Goal: Task Accomplishment & Management: Complete application form

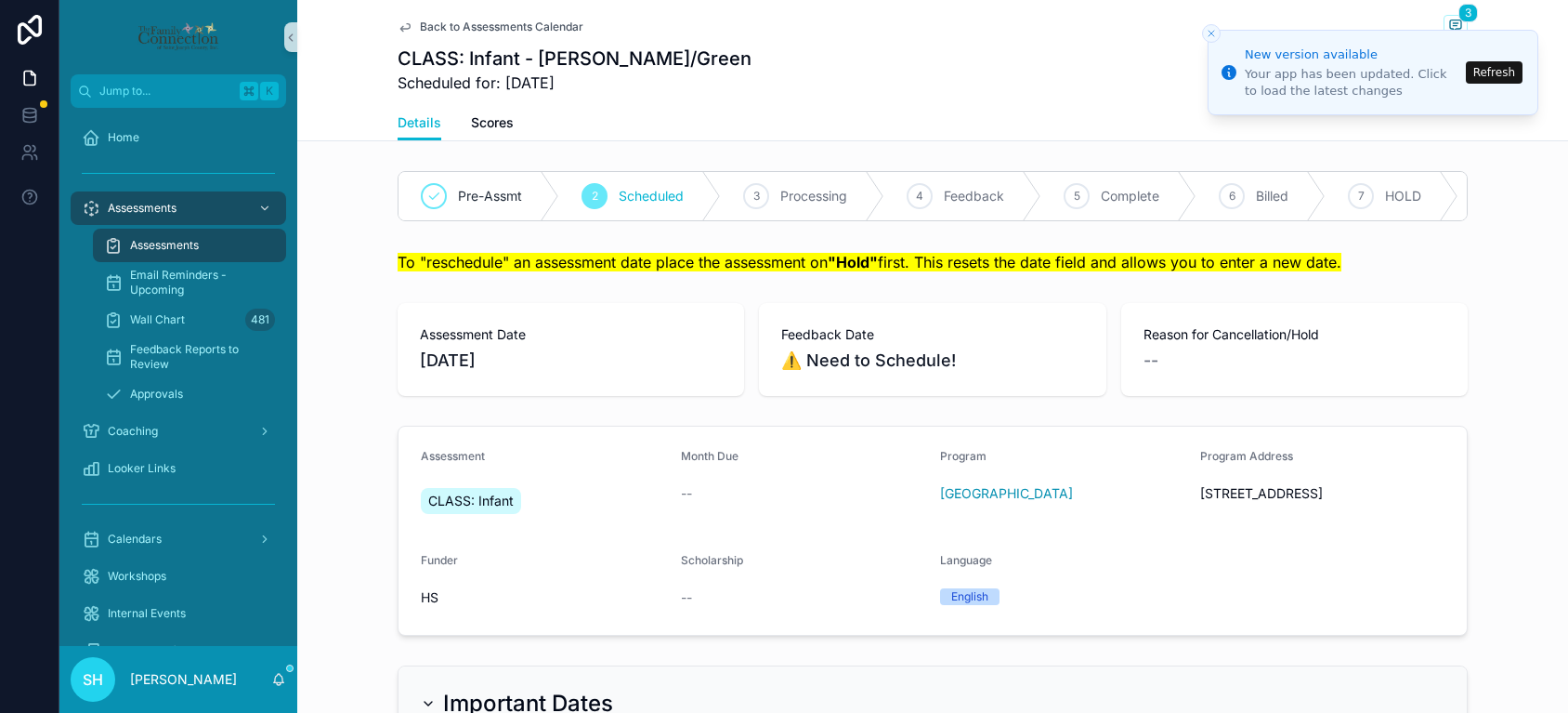
click at [1511, 69] on button "Refresh" at bounding box center [1494, 72] width 56 height 23
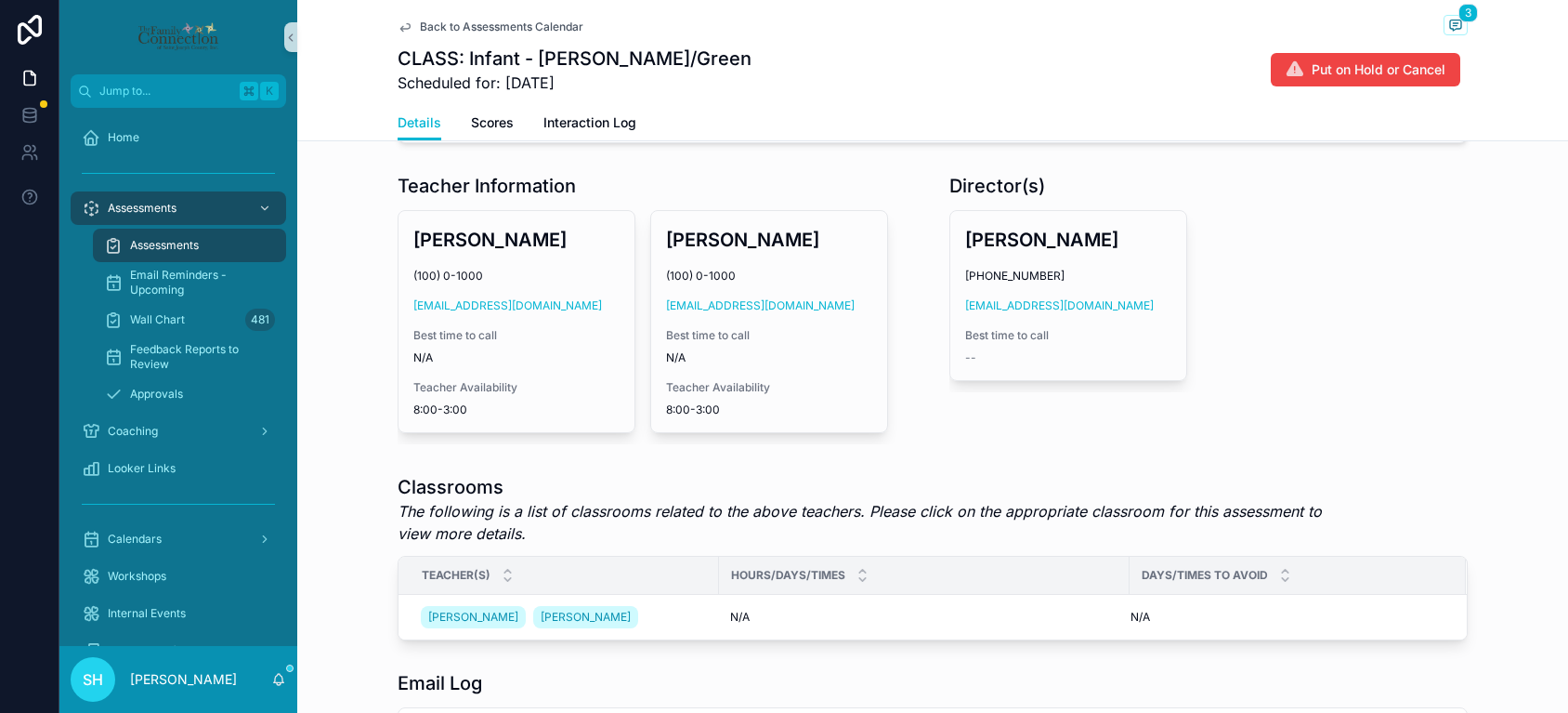
scroll to position [780, 0]
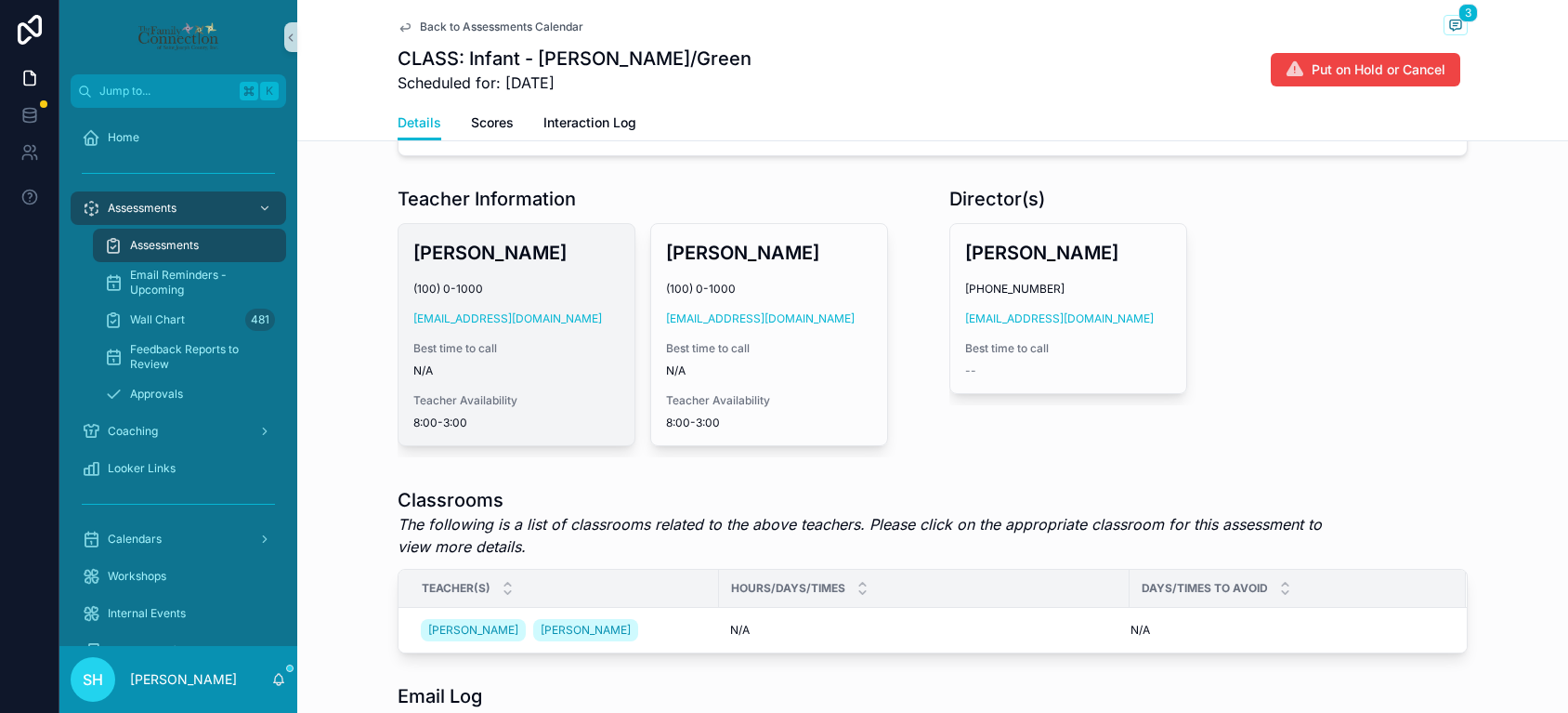
click at [584, 277] on div "[PERSON_NAME] (100) 0-1000 [EMAIL_ADDRESS][DOMAIN_NAME] Best time to call N/A T…" at bounding box center [517, 335] width 236 height 221
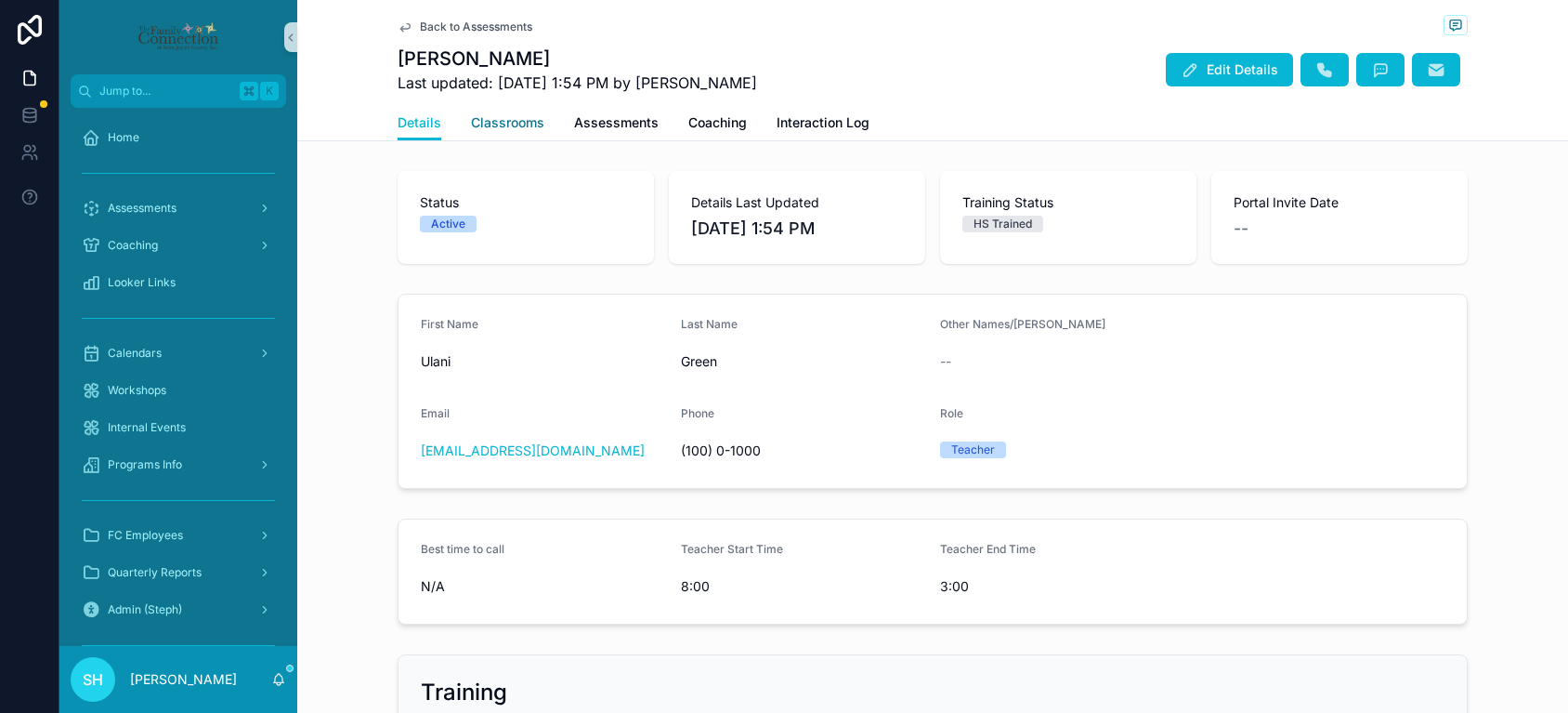
click at [518, 122] on span "Classrooms" at bounding box center [507, 123] width 73 height 19
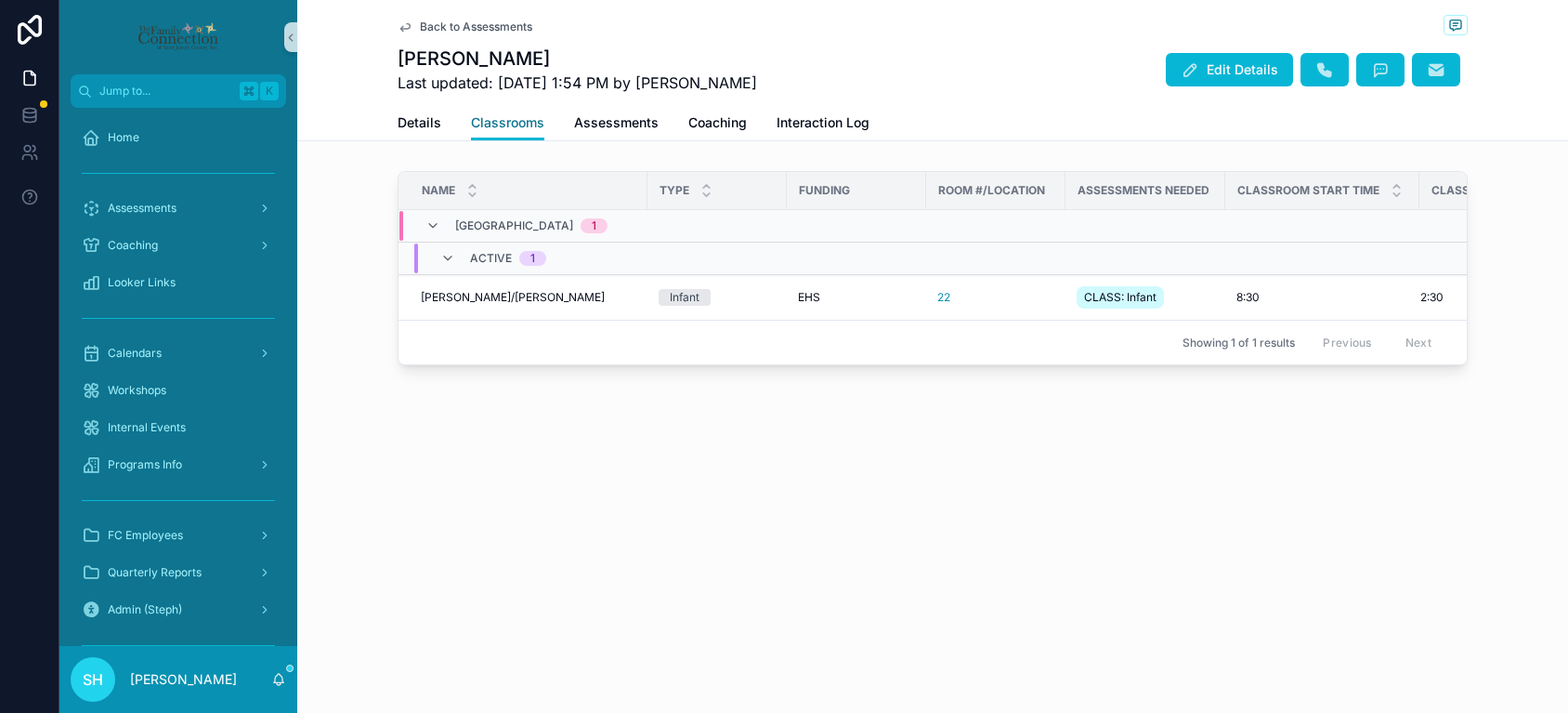
click at [522, 127] on span "Classrooms" at bounding box center [507, 123] width 73 height 19
click at [496, 293] on span "[PERSON_NAME]/[PERSON_NAME]" at bounding box center [513, 297] width 184 height 15
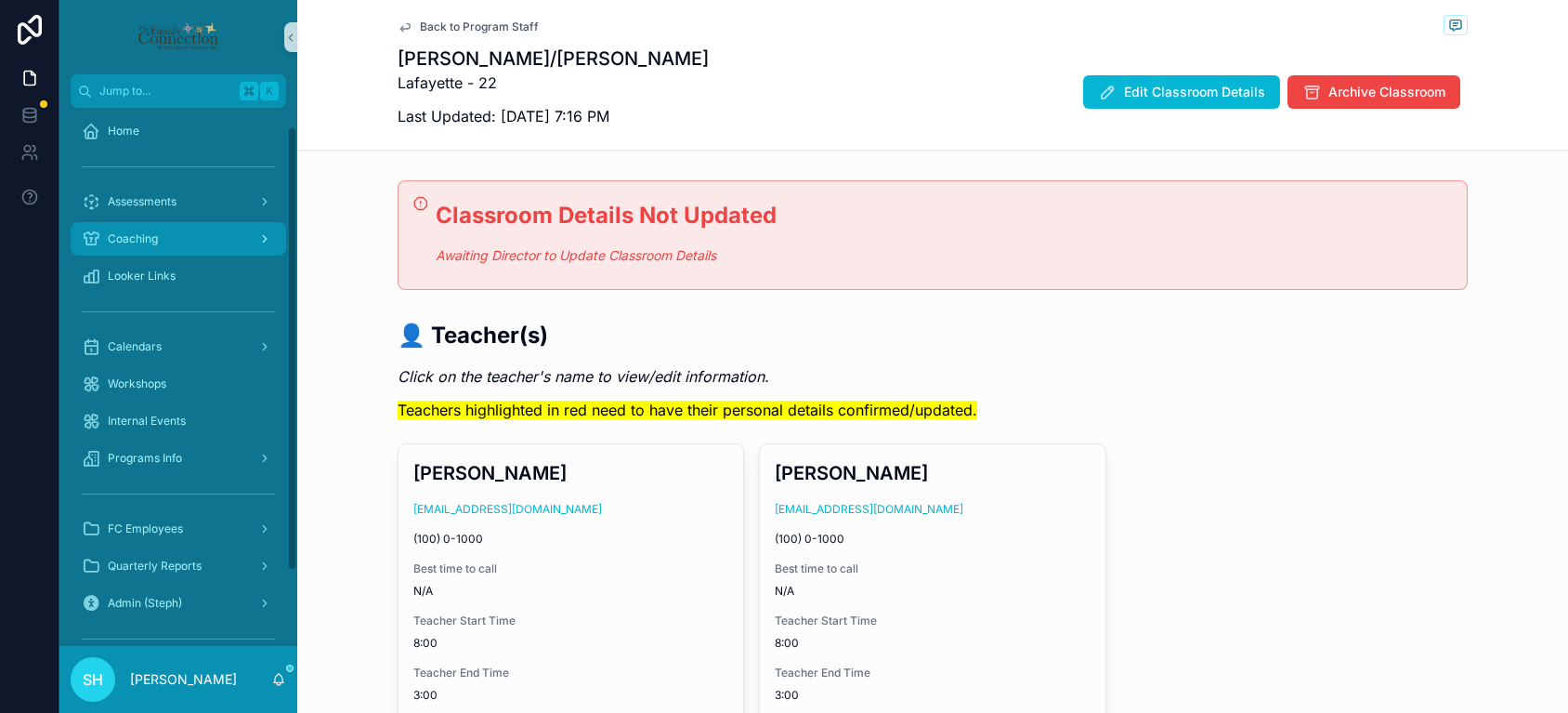
scroll to position [9, 0]
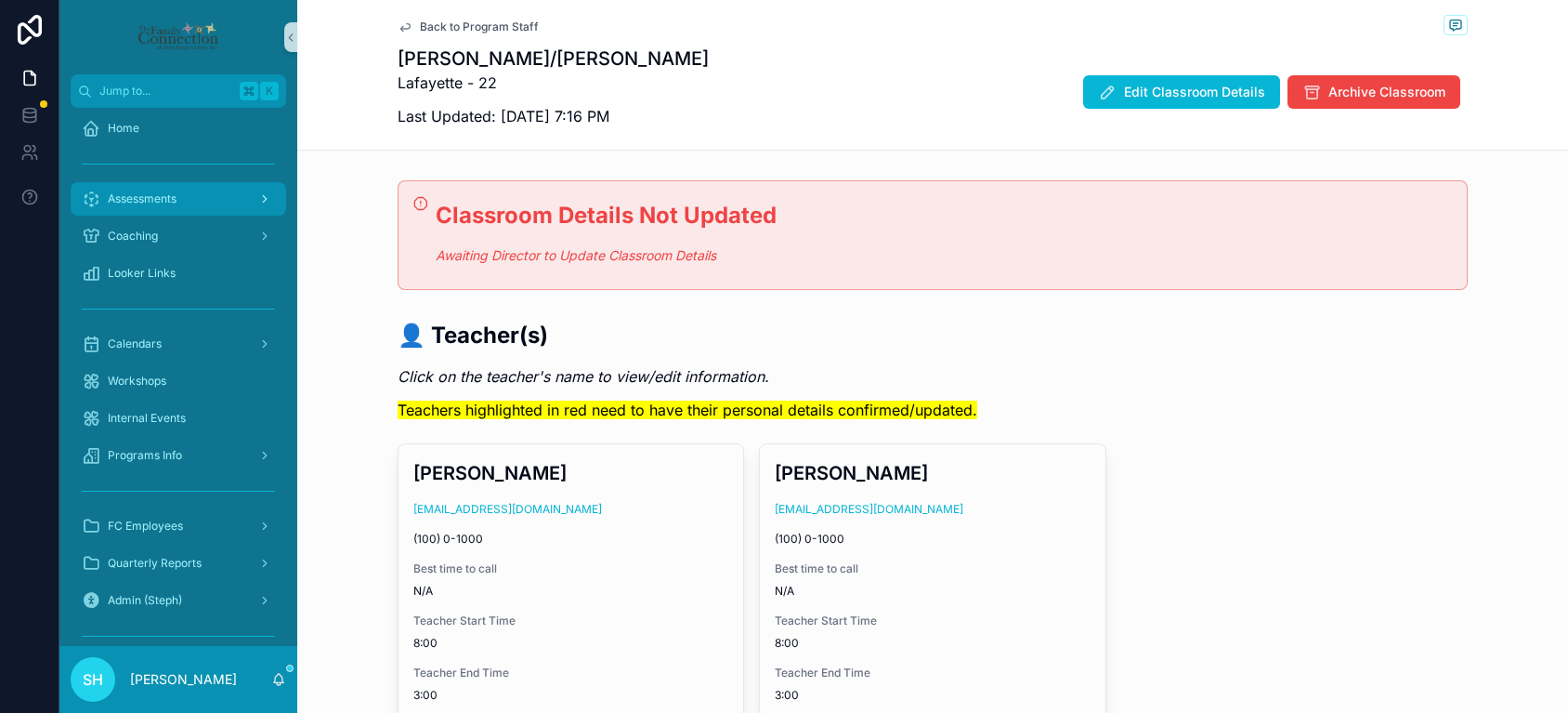
click at [131, 194] on span "Assessments" at bounding box center [142, 199] width 68 height 15
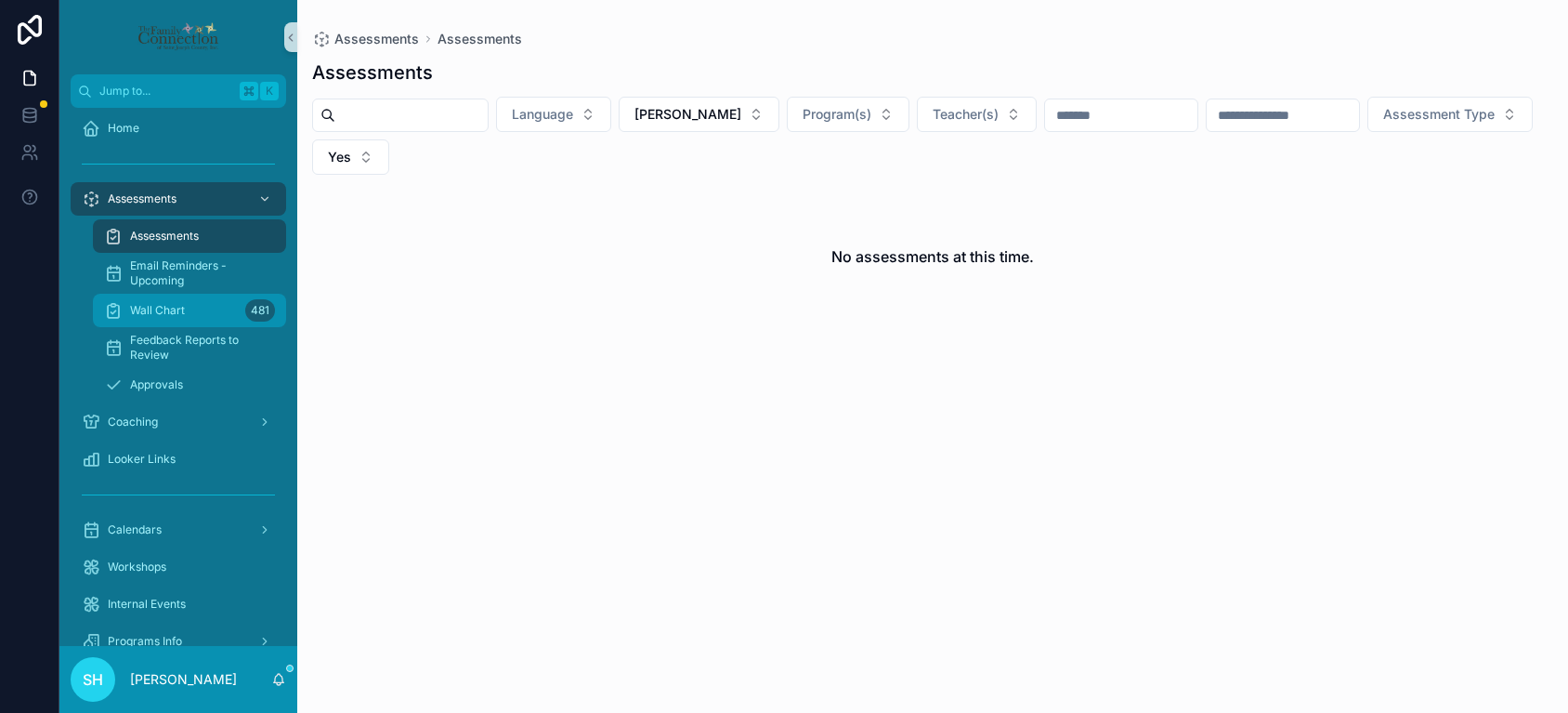
click at [161, 315] on span "Wall Chart" at bounding box center [158, 311] width 54 height 15
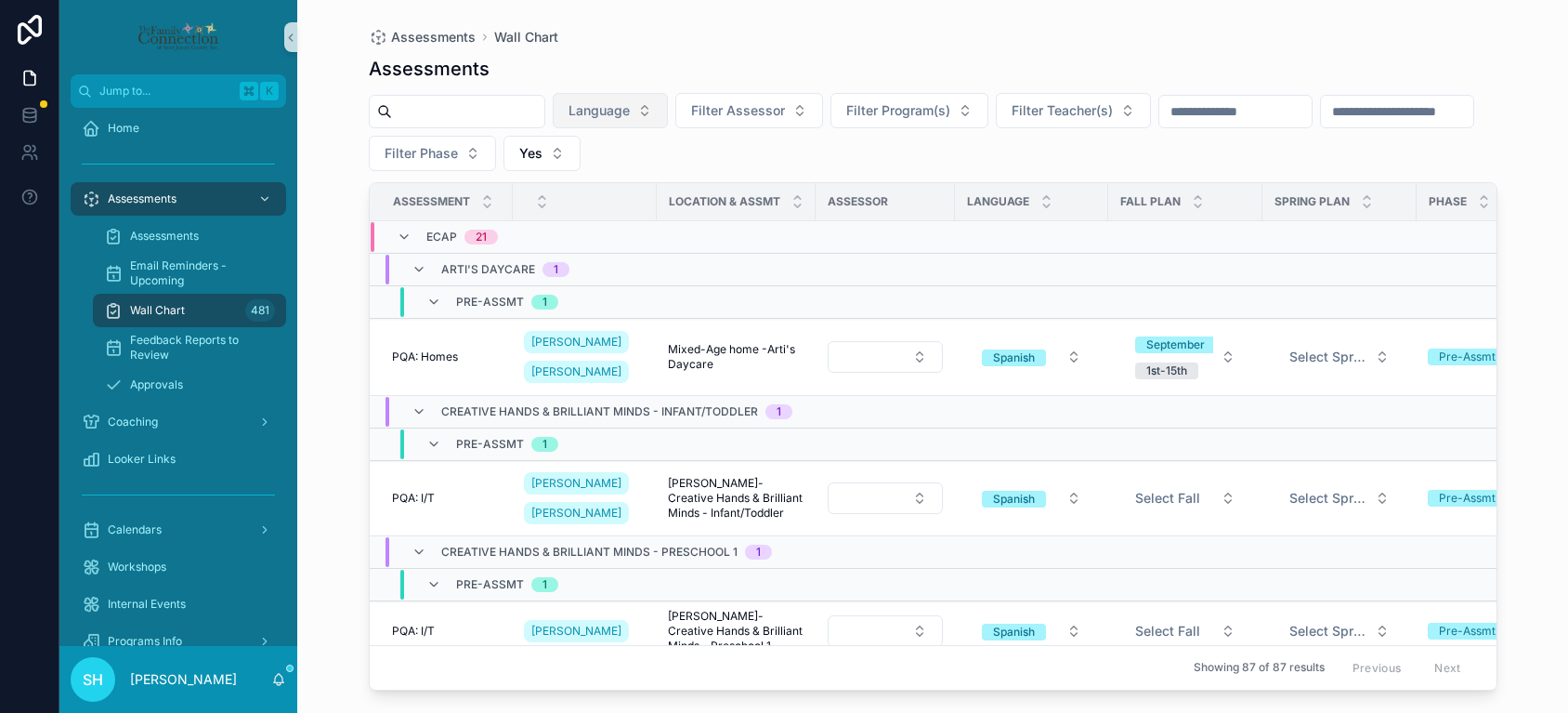
click at [658, 114] on button "Language" at bounding box center [610, 111] width 115 height 36
click at [552, 190] on div "English" at bounding box center [628, 186] width 223 height 30
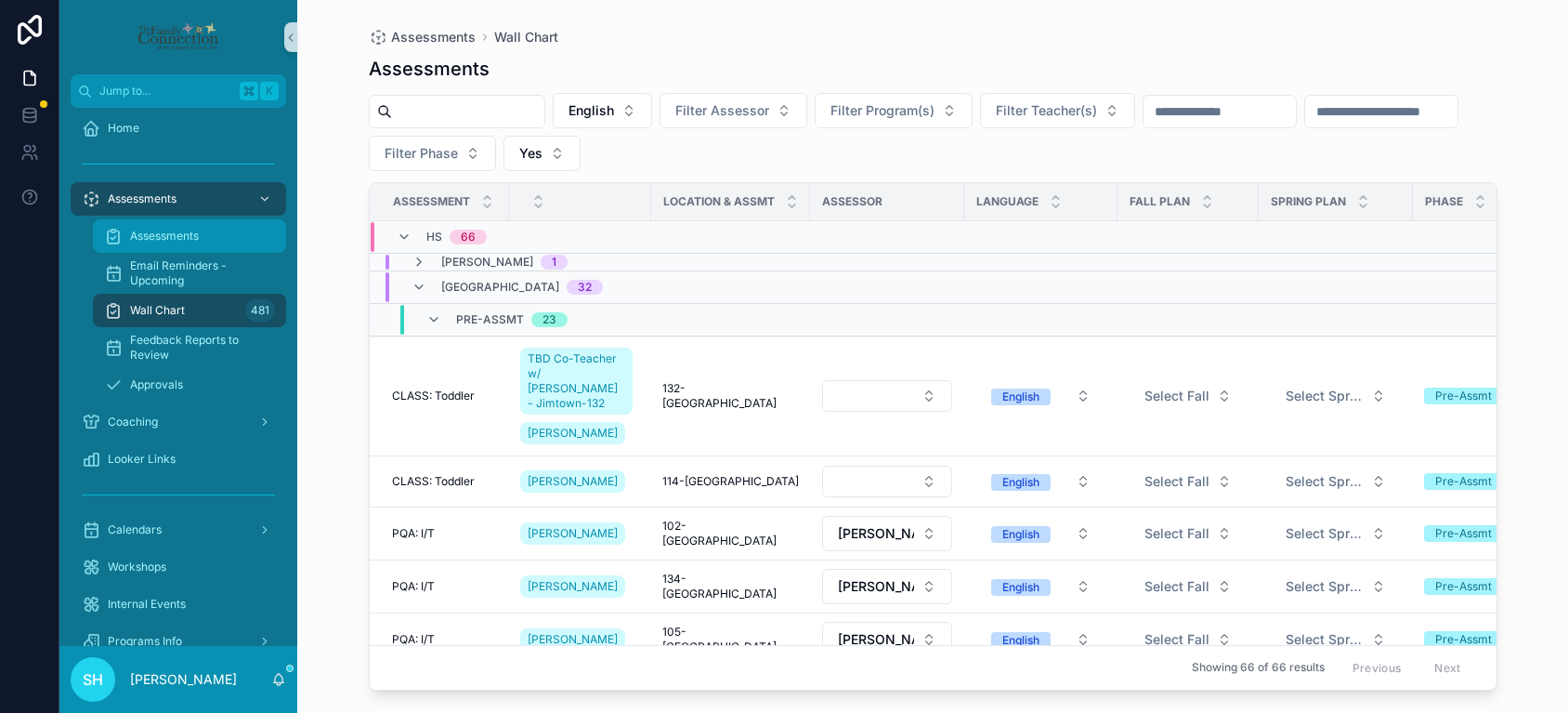
click at [167, 232] on span "Assessments" at bounding box center [164, 236] width 68 height 15
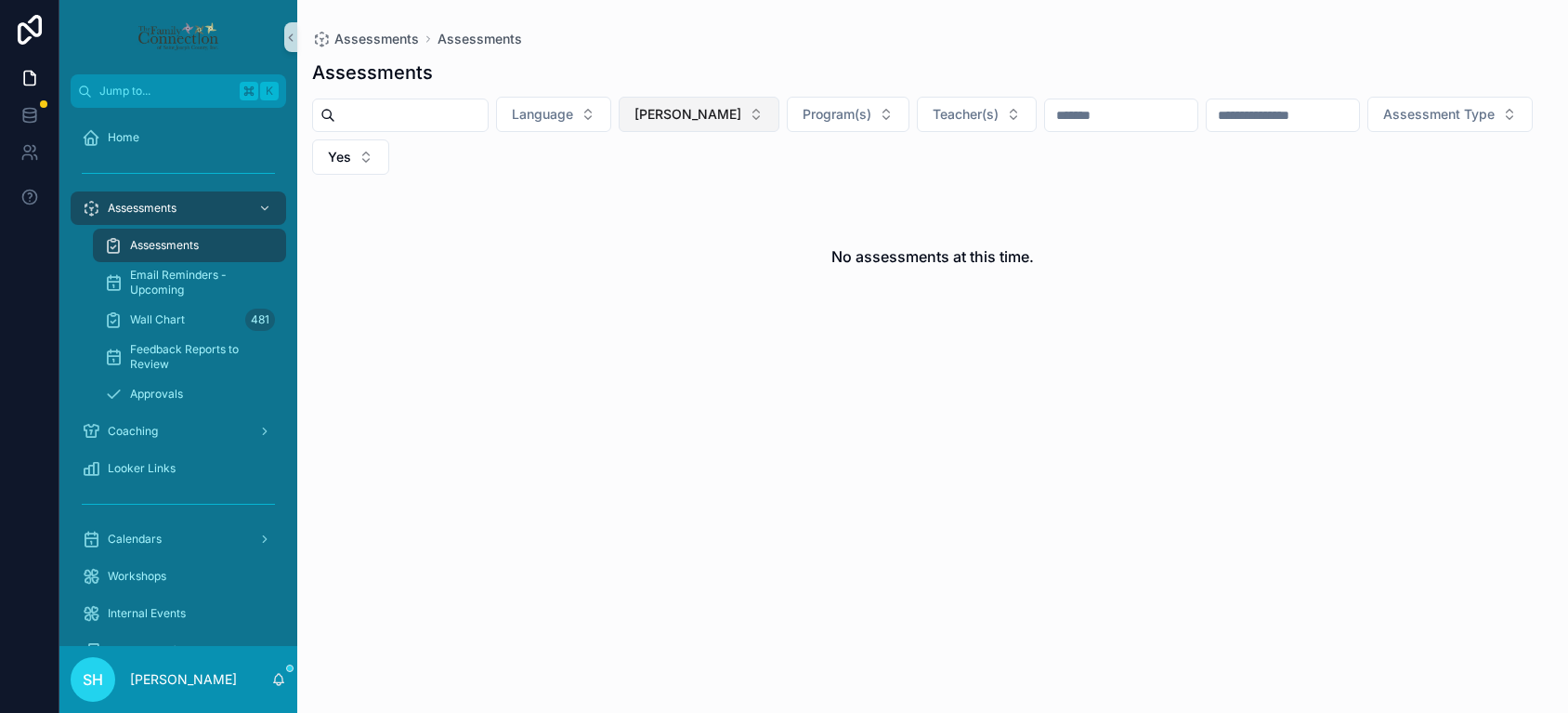
click at [742, 112] on button "[PERSON_NAME]" at bounding box center [699, 114] width 160 height 36
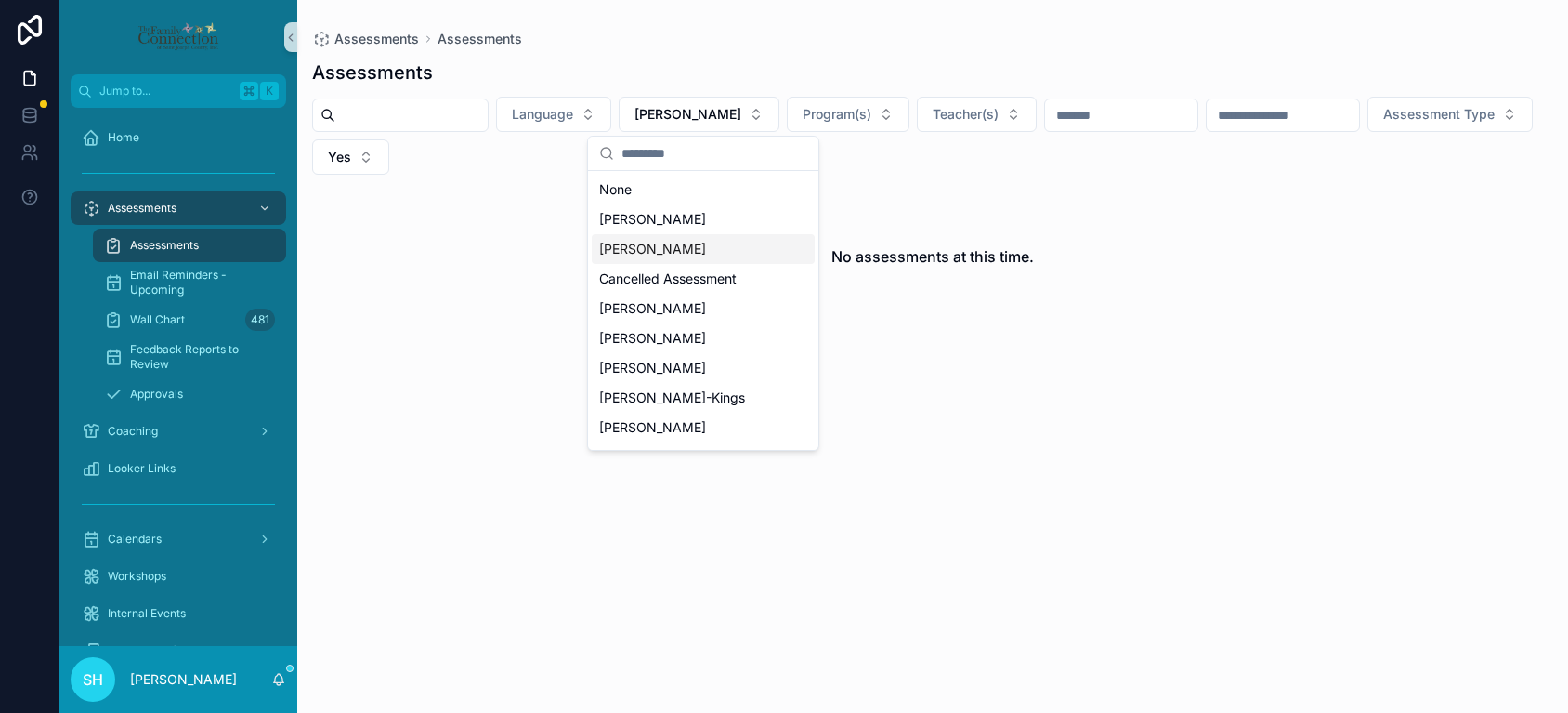
drag, startPoint x: 623, startPoint y: 190, endPoint x: 645, endPoint y: 249, distance: 63.0
click at [645, 249] on div "None [PERSON_NAME] [PERSON_NAME] Cancelled Assessment [PERSON_NAME] [PERSON_NAM…" at bounding box center [703, 427] width 223 height 506
click at [645, 249] on span "[PERSON_NAME]" at bounding box center [653, 250] width 107 height 19
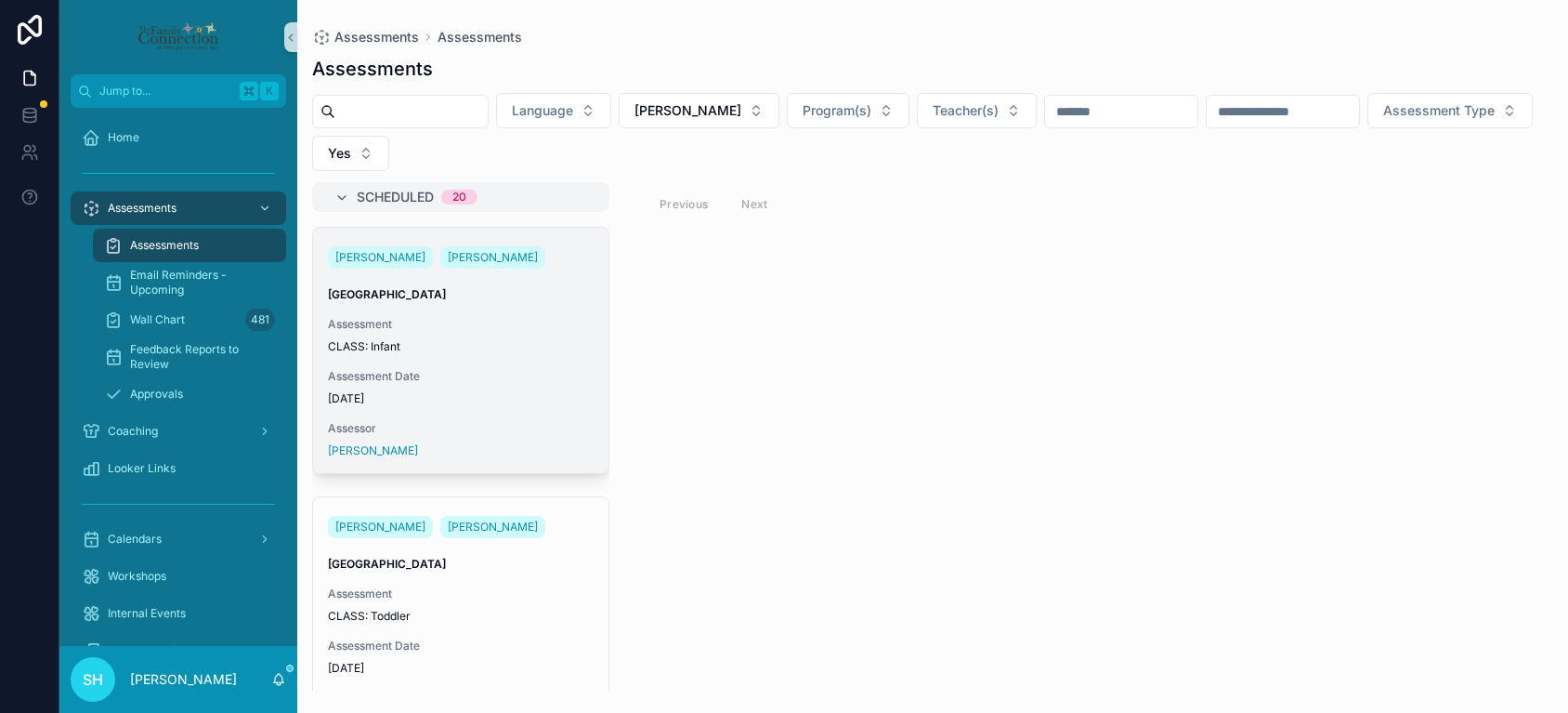
click at [504, 359] on div "[PERSON_NAME] [PERSON_NAME] Lafayette Assessment CLASS: Infant Assessment Date …" at bounding box center [460, 350] width 295 height 245
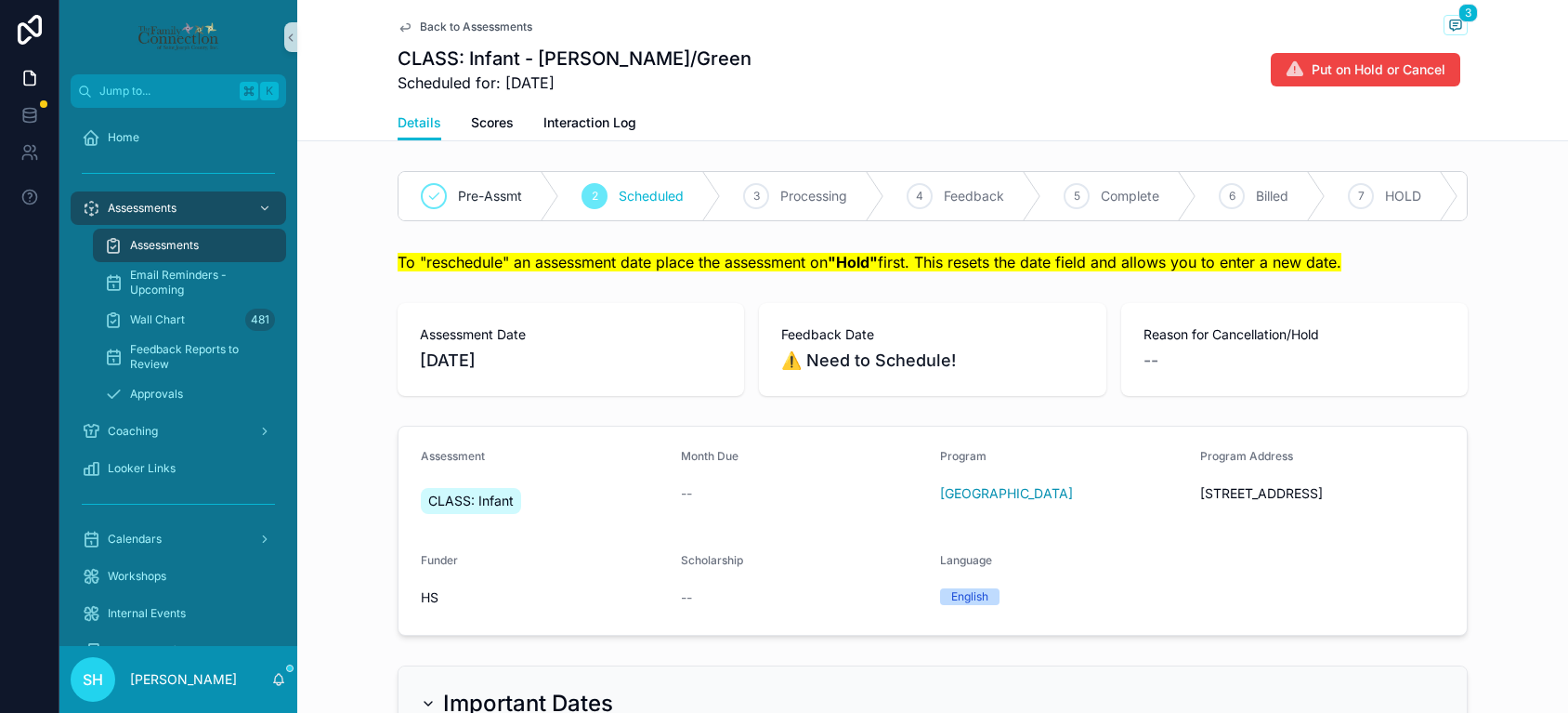
click at [476, 198] on span "Pre-Assmt" at bounding box center [490, 196] width 64 height 19
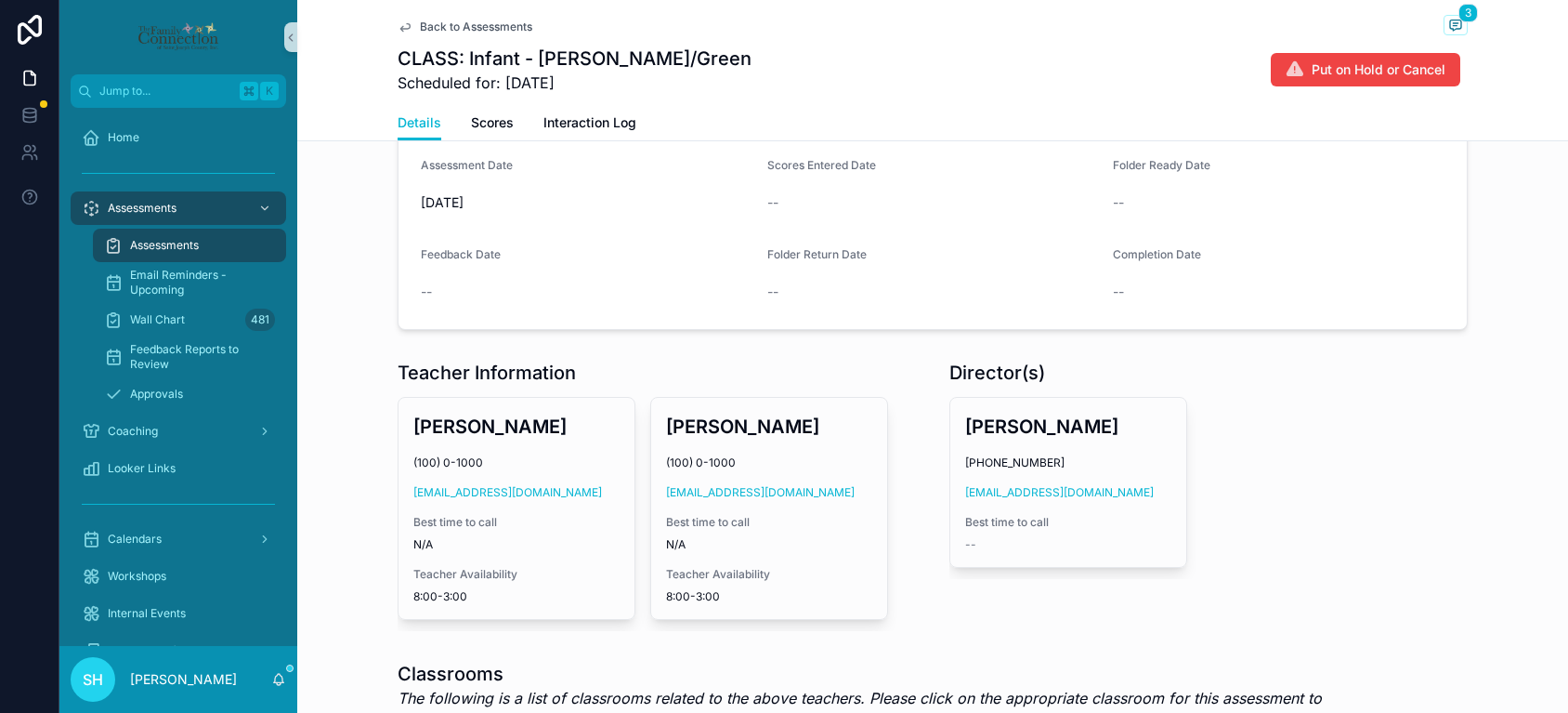
scroll to position [610, 0]
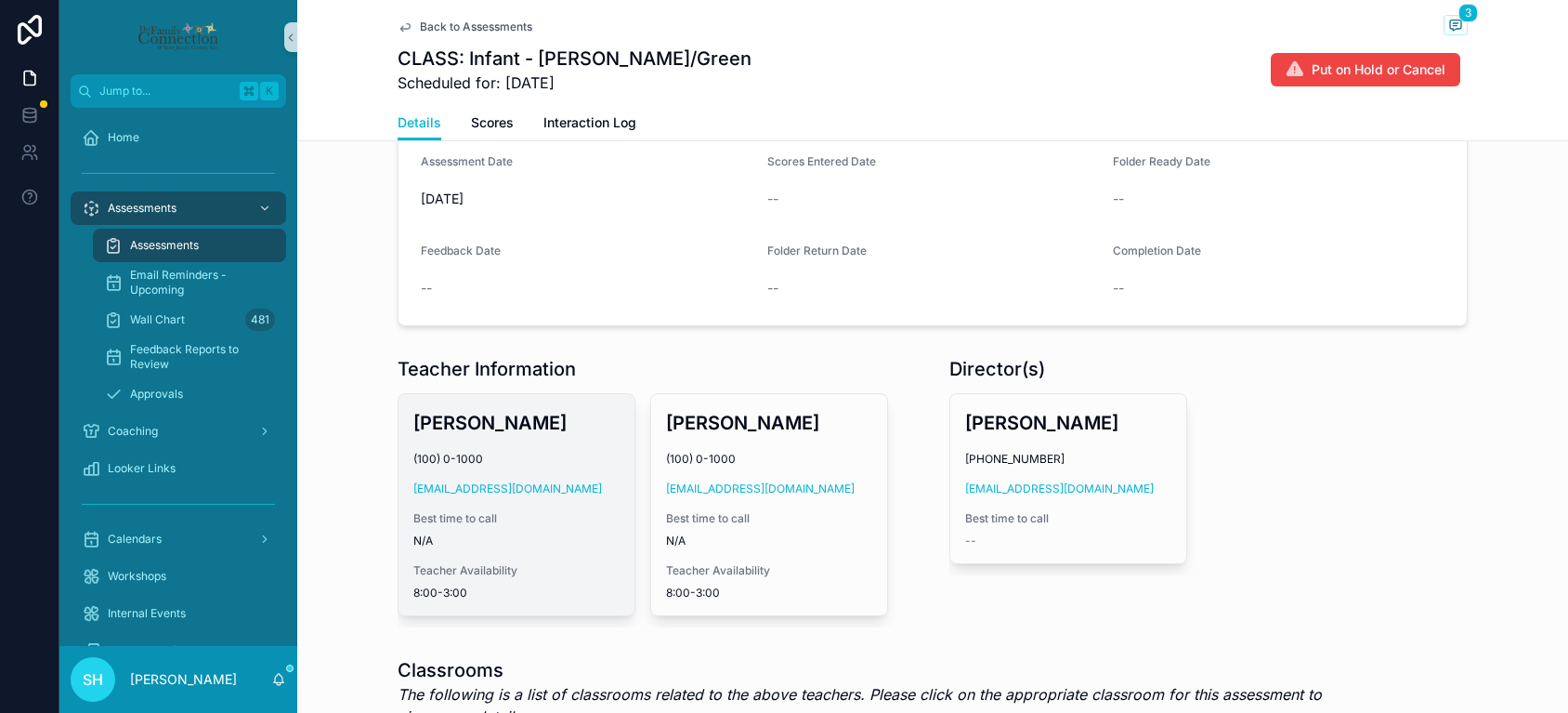
click at [543, 430] on h3 "[PERSON_NAME]" at bounding box center [517, 423] width 206 height 28
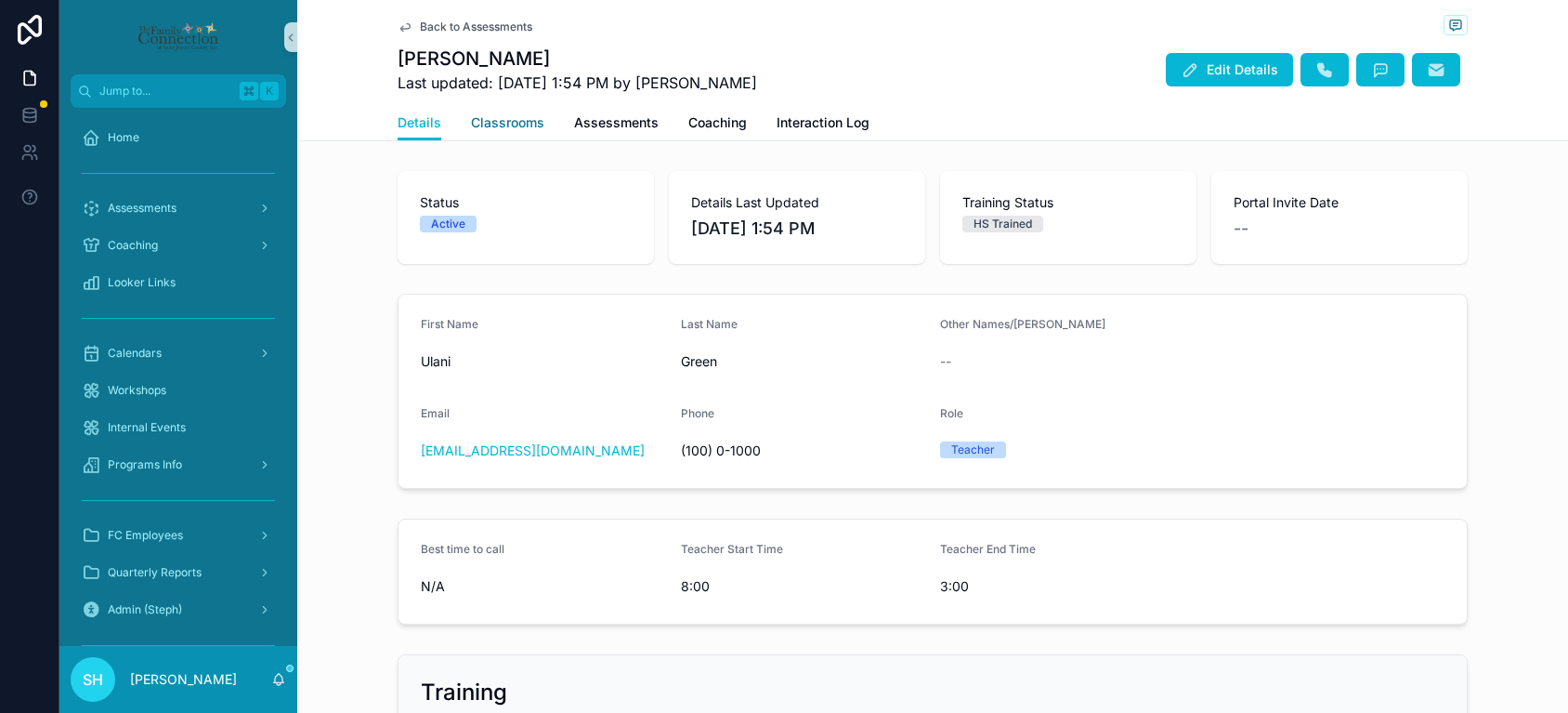
click at [526, 123] on span "Classrooms" at bounding box center [507, 123] width 73 height 19
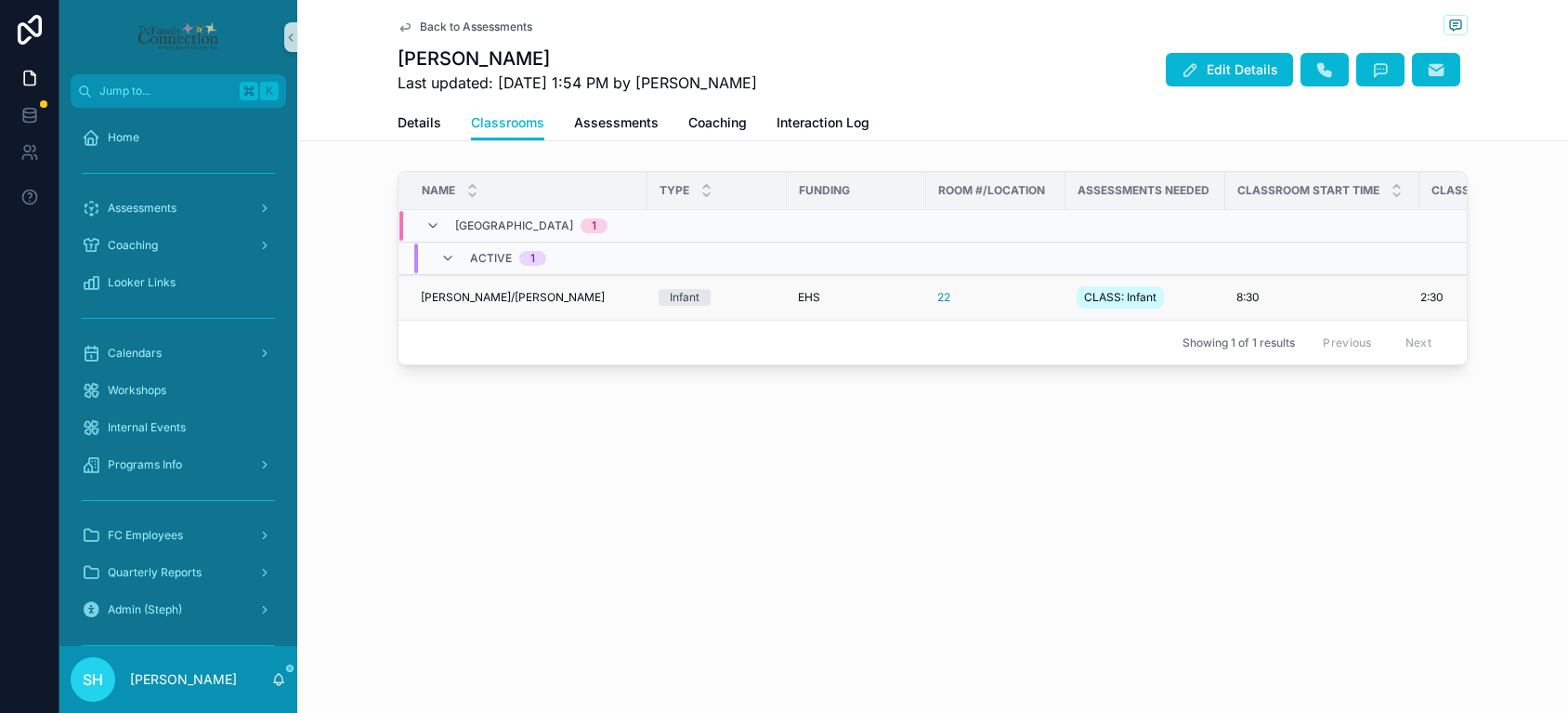
click at [477, 294] on span "[PERSON_NAME]/[PERSON_NAME]" at bounding box center [513, 297] width 184 height 15
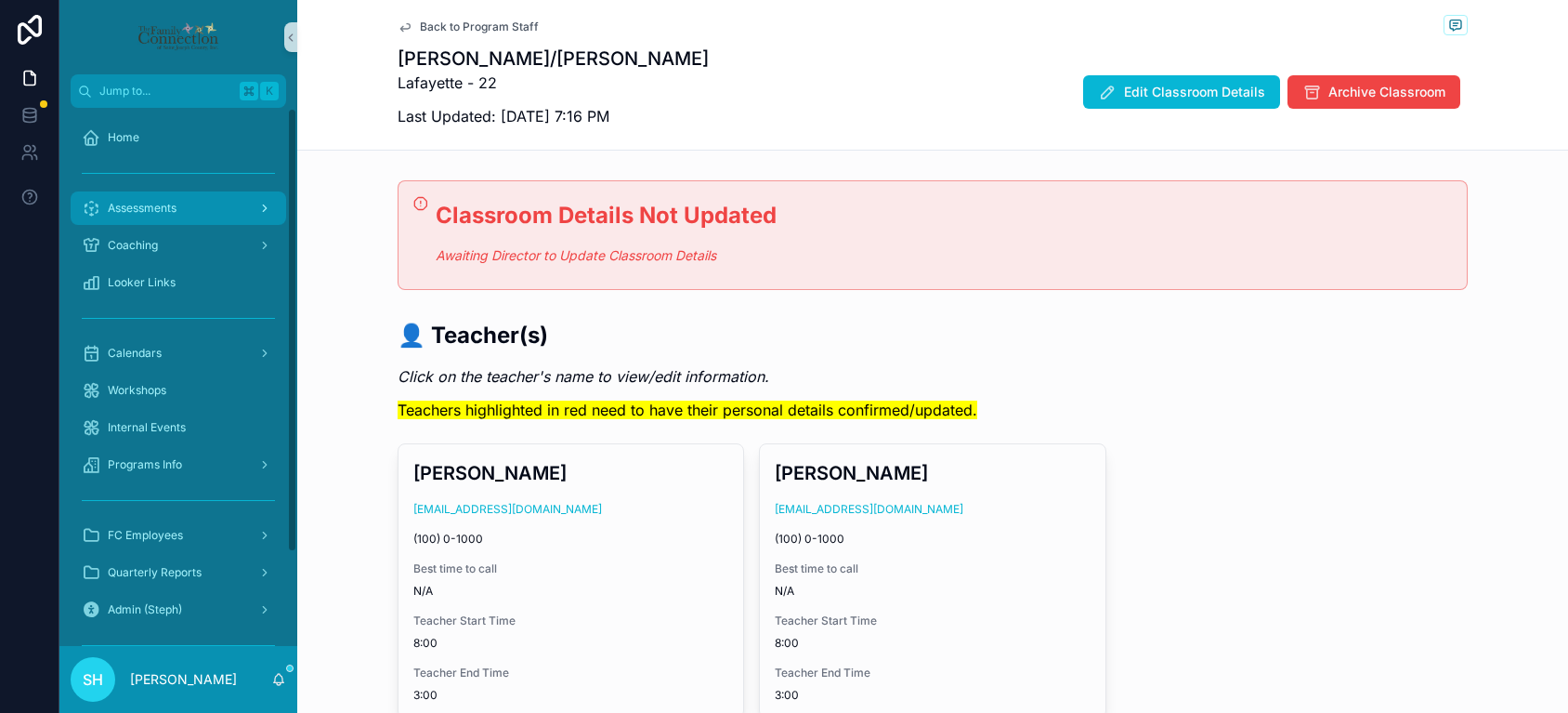
click at [145, 205] on span "Assessments" at bounding box center [142, 208] width 68 height 15
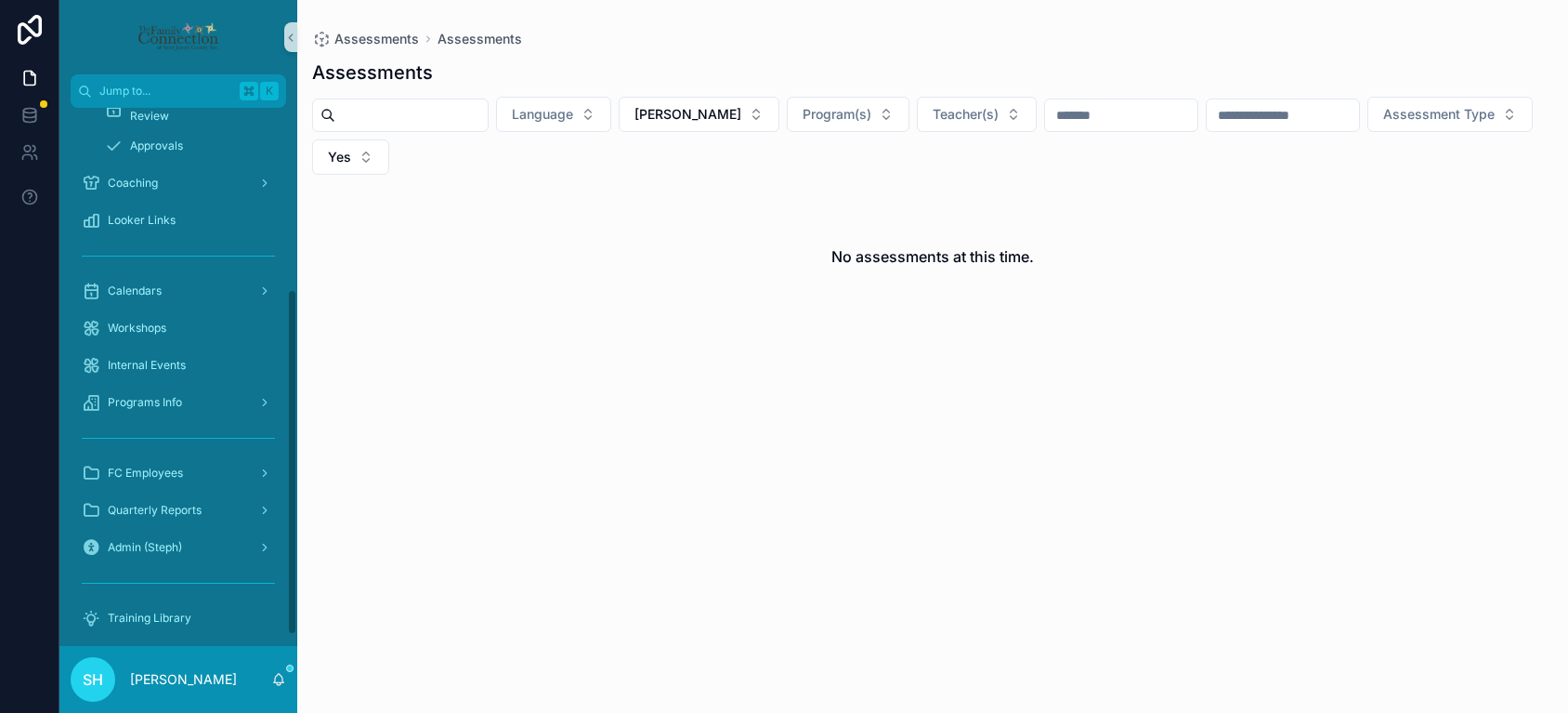
scroll to position [298, 0]
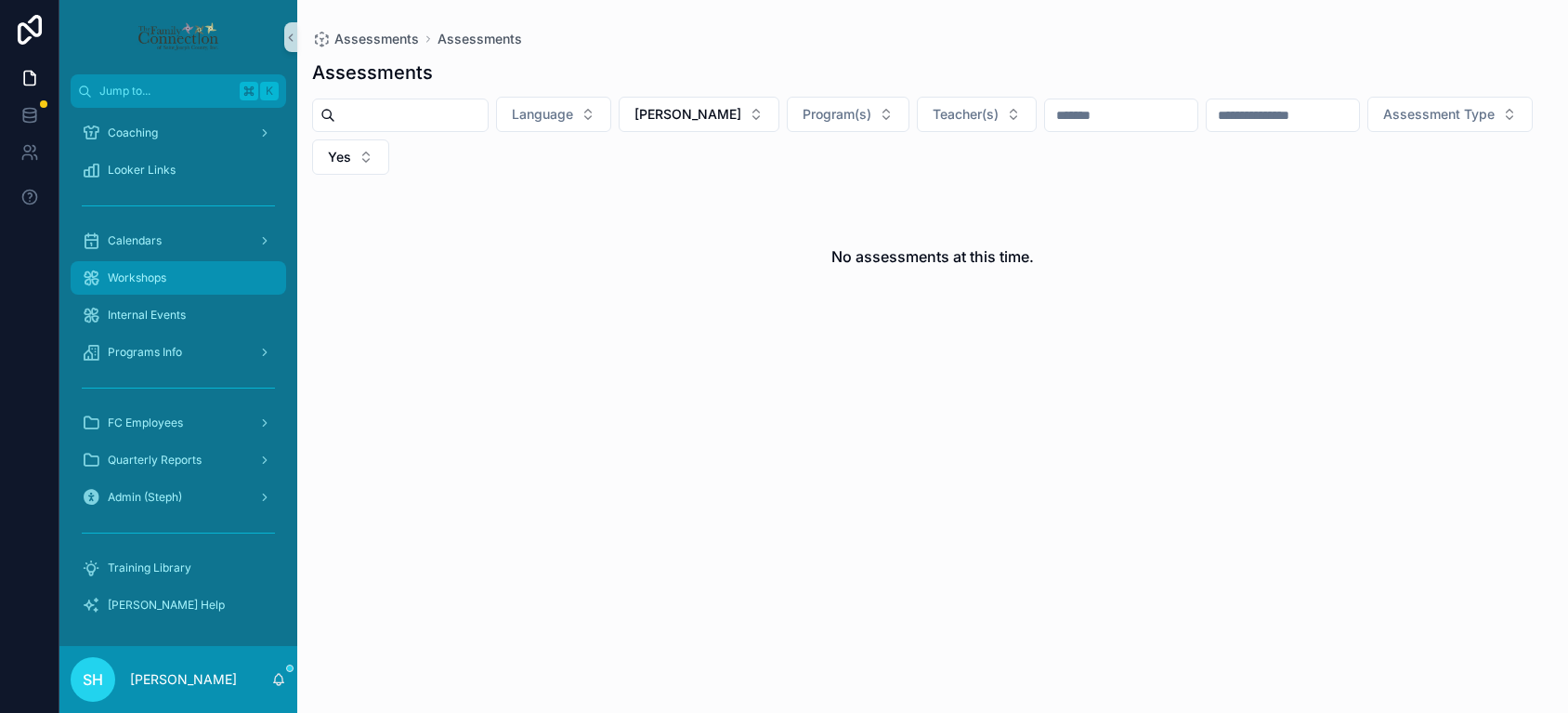
click at [149, 281] on span "Workshops" at bounding box center [137, 278] width 58 height 15
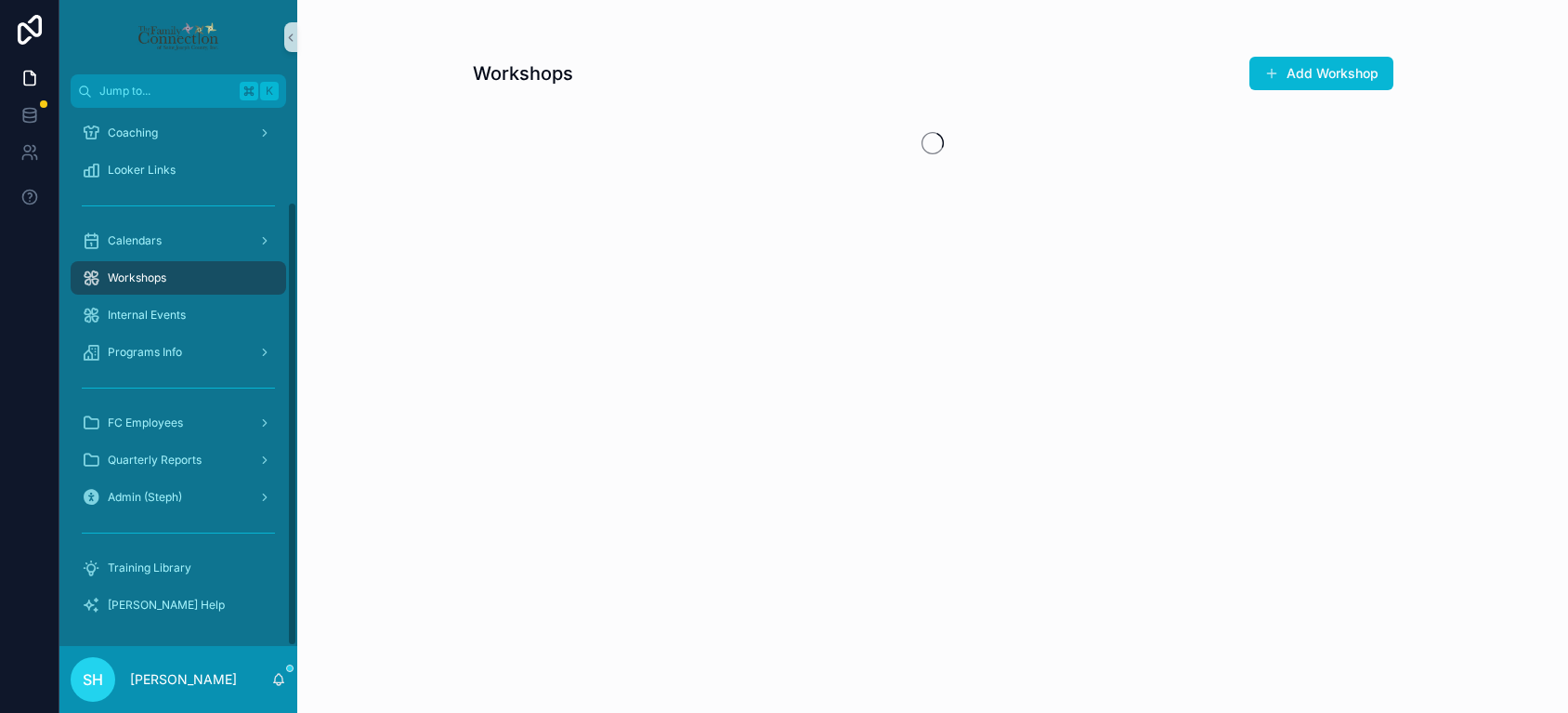
scroll to position [113, 0]
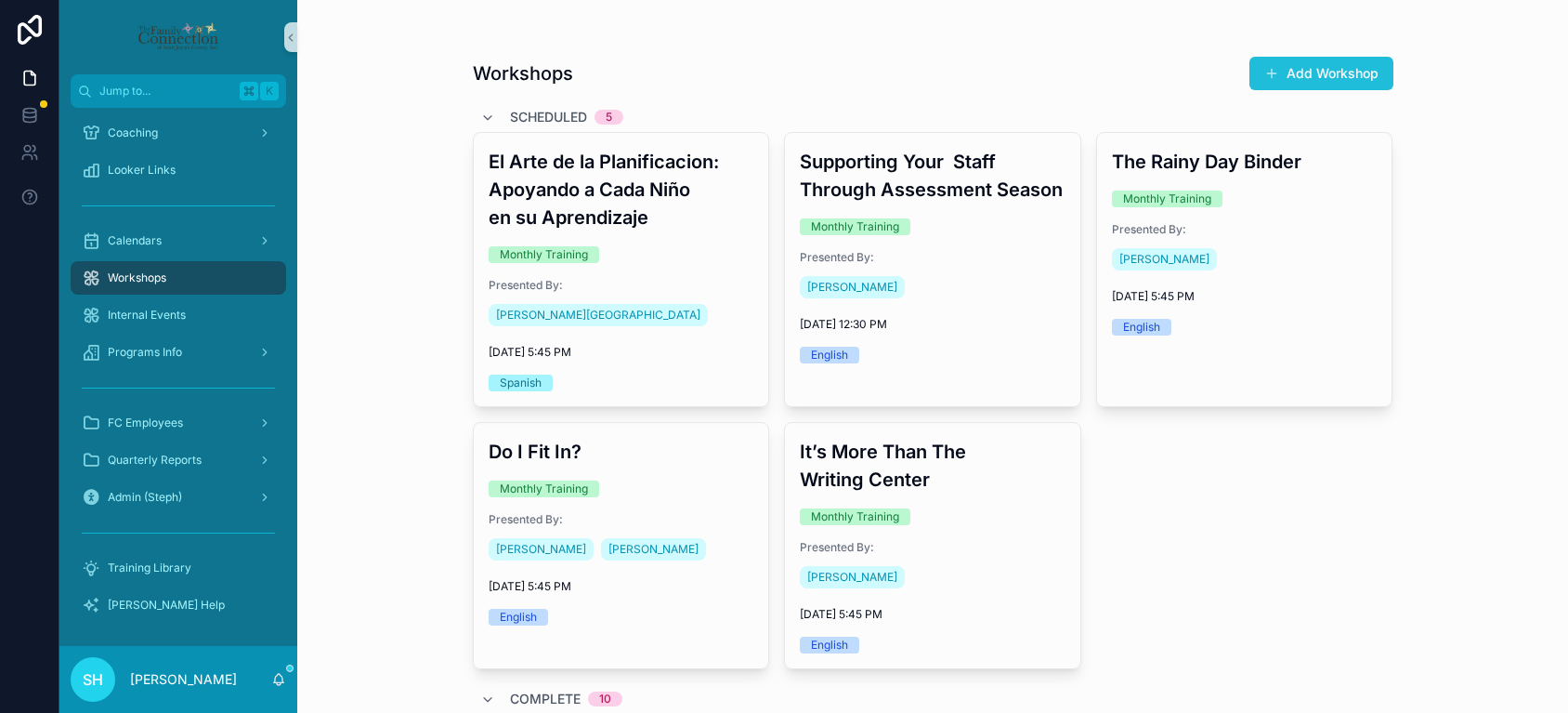
click at [1301, 69] on button "Add Workshop" at bounding box center [1321, 73] width 144 height 34
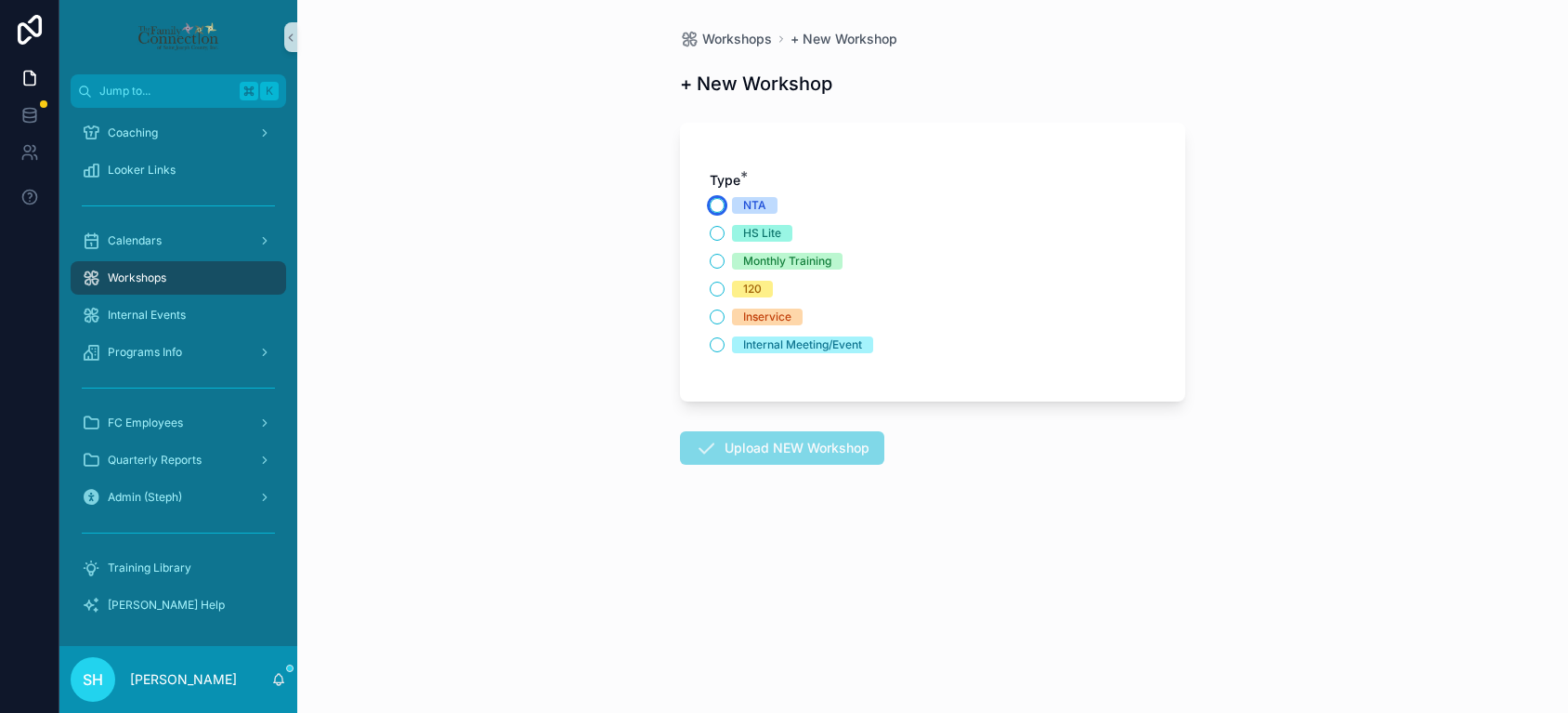
click at [716, 206] on button "NTA" at bounding box center [717, 205] width 15 height 15
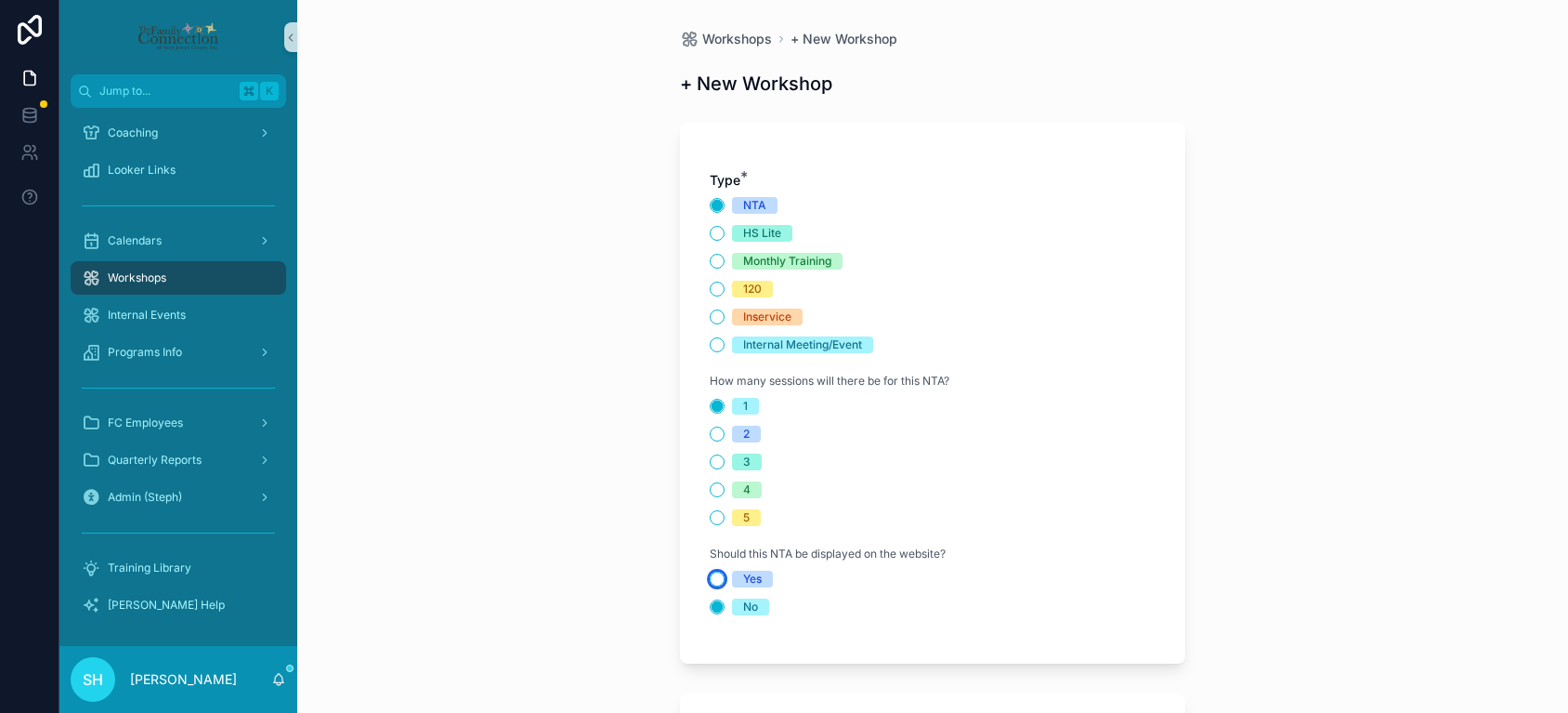
click at [718, 576] on button "Yes" at bounding box center [717, 579] width 15 height 15
click at [157, 240] on span "Calendars" at bounding box center [134, 241] width 53 height 15
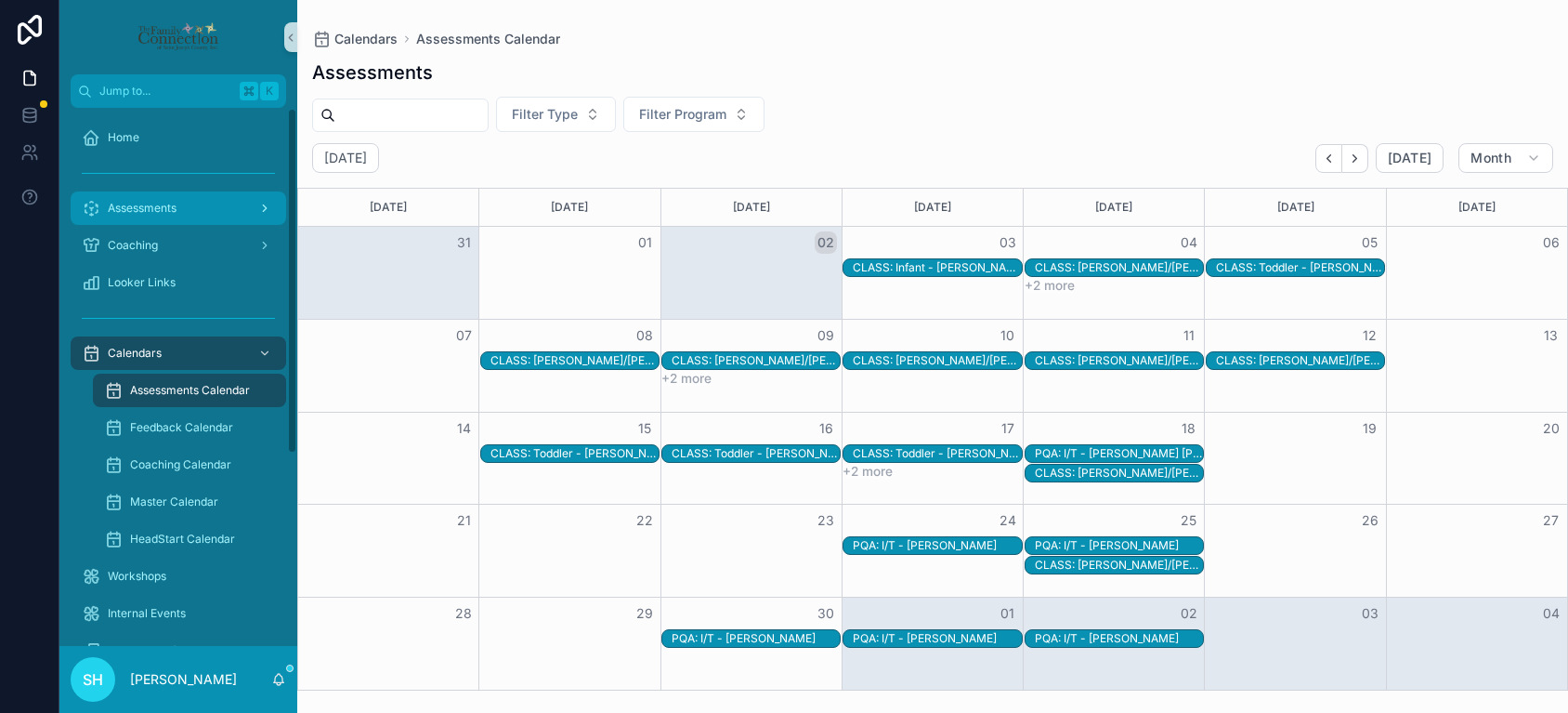
click at [142, 207] on span "Assessments" at bounding box center [142, 208] width 68 height 15
